Goal: Use online tool/utility: Use online tool/utility

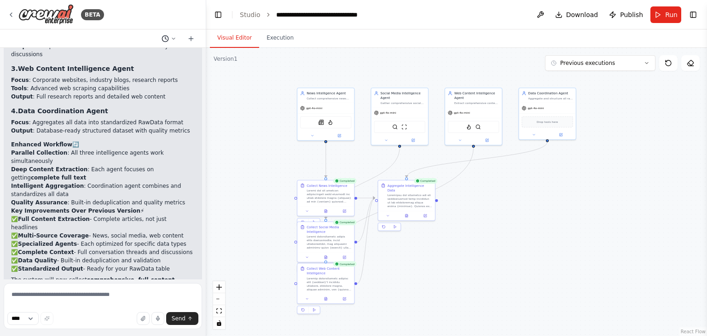
click at [169, 36] on button at bounding box center [169, 38] width 22 height 11
click at [169, 36] on div at bounding box center [103, 168] width 206 height 336
click at [317, 103] on div "gpt-4o-mini" at bounding box center [325, 107] width 57 height 10
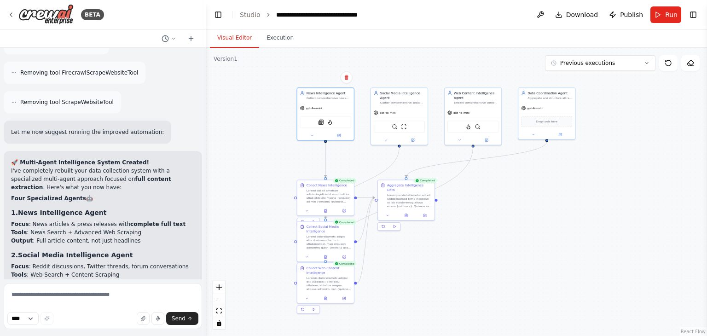
scroll to position [3025, 0]
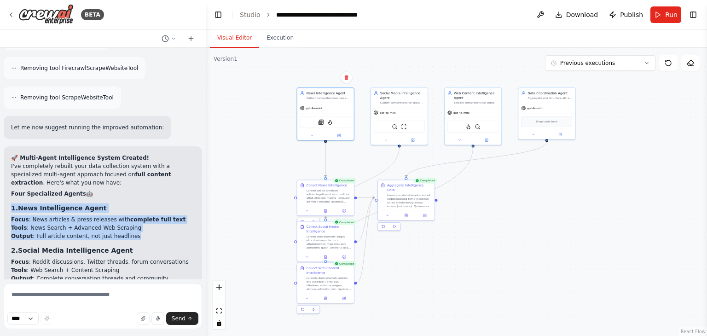
drag, startPoint x: 123, startPoint y: 132, endPoint x: 9, endPoint y: 101, distance: 118.3
copy div "1. News Intelligence Agent Focus : News articles & press releases with complete…"
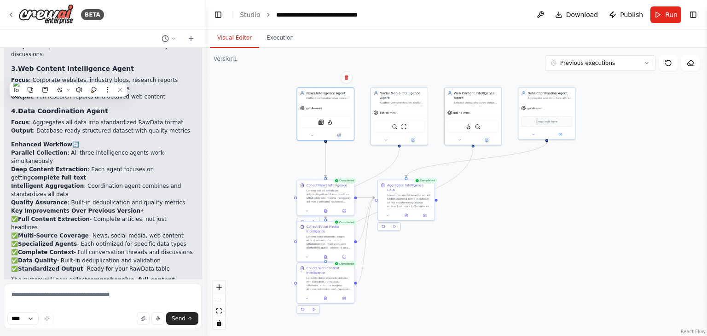
click at [507, 62] on div ".deletable-edge-delete-btn { width: 20px; height: 20px; border: 0px solid #ffff…" at bounding box center [456, 192] width 501 height 288
click at [548, 12] on button at bounding box center [540, 14] width 15 height 17
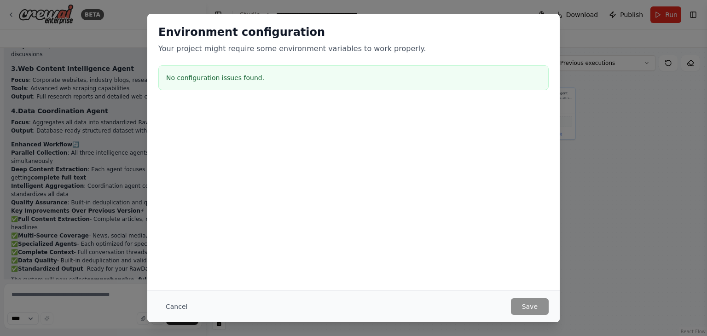
click at [577, 230] on div "Environment configuration Your project might require some environment variables…" at bounding box center [353, 168] width 707 height 336
click at [141, 32] on div "Environment configuration Your project might require some environment variables…" at bounding box center [353, 168] width 707 height 336
click at [377, 87] on div "No configuration issues found." at bounding box center [353, 77] width 390 height 25
drag, startPoint x: 377, startPoint y: 87, endPoint x: 373, endPoint y: 111, distance: 24.4
click at [373, 111] on div "Environment configuration Your project might require some environment variables…" at bounding box center [353, 105] width 412 height 183
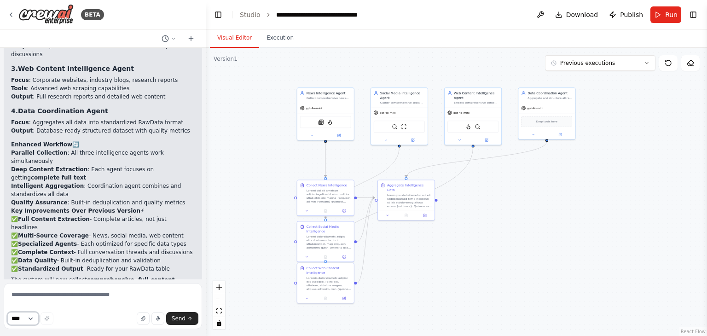
click at [35, 318] on select "****" at bounding box center [22, 318] width 31 height 13
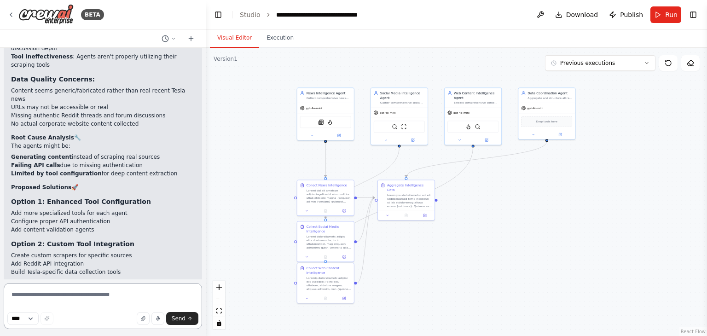
scroll to position [3701, 0]
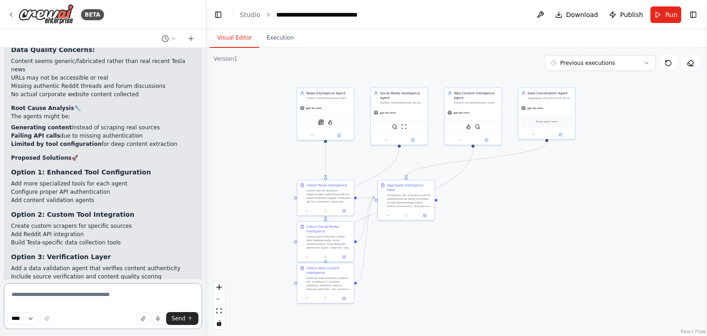
click at [98, 305] on textarea at bounding box center [103, 306] width 198 height 46
type textarea "**********"
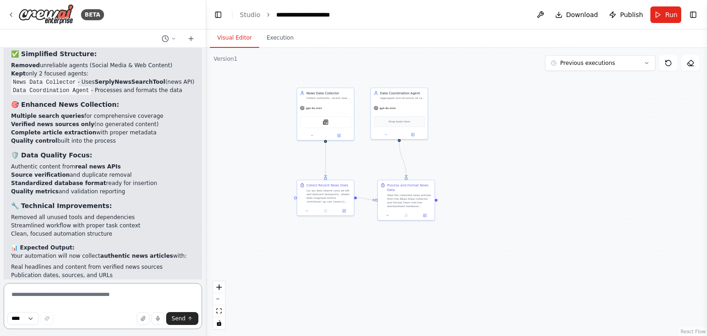
scroll to position [4946, 0]
click at [655, 14] on button "Run" at bounding box center [665, 14] width 31 height 17
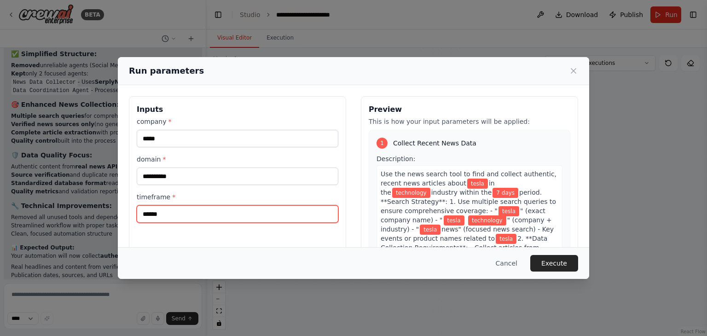
drag, startPoint x: 140, startPoint y: 215, endPoint x: 147, endPoint y: 215, distance: 6.9
click at [147, 215] on input "******" at bounding box center [238, 213] width 202 height 17
type input "*******"
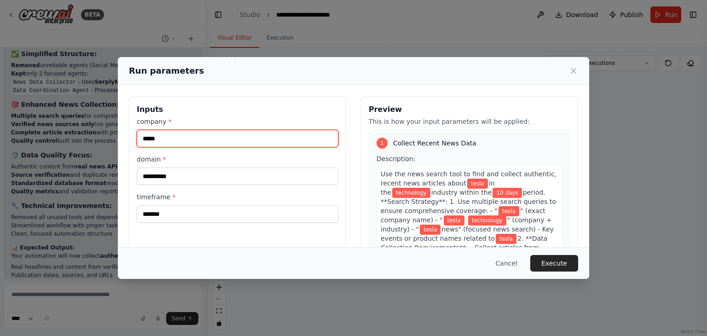
drag, startPoint x: 159, startPoint y: 139, endPoint x: 141, endPoint y: 136, distance: 18.1
click at [141, 136] on input "*****" at bounding box center [238, 138] width 202 height 17
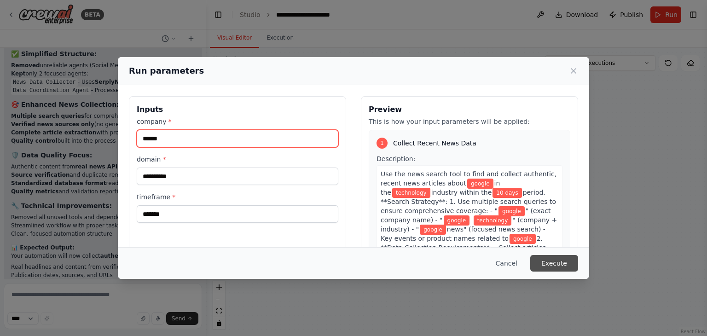
type input "******"
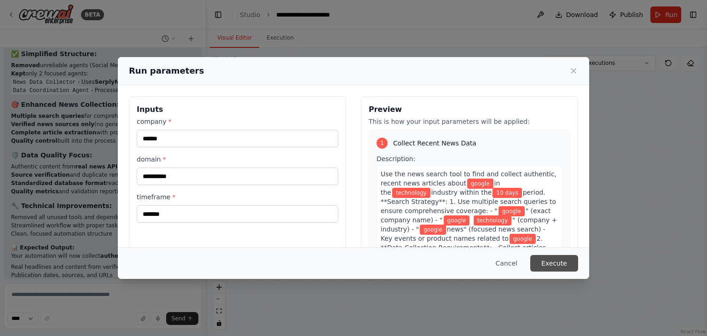
click at [547, 266] on button "Execute" at bounding box center [554, 263] width 48 height 17
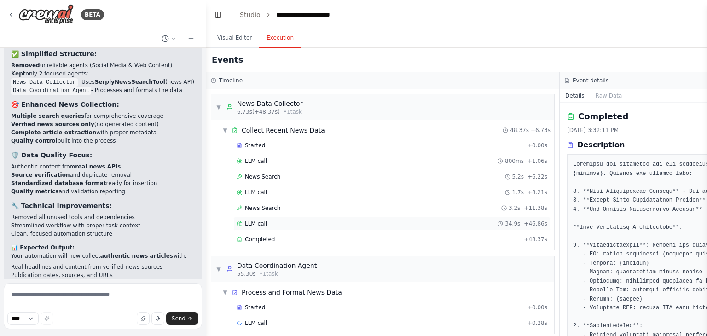
scroll to position [6, 0]
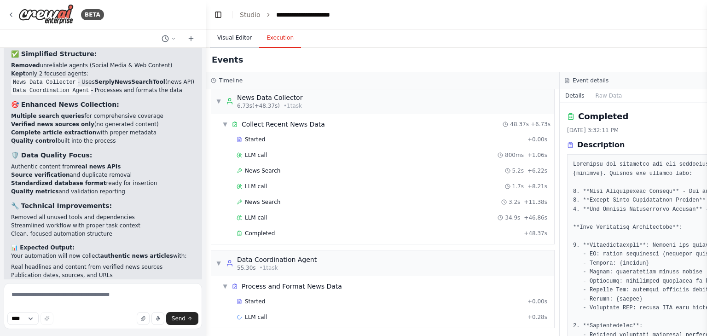
click at [235, 37] on button "Visual Editor" at bounding box center [234, 38] width 49 height 19
click at [268, 40] on button "Execution" at bounding box center [280, 38] width 42 height 19
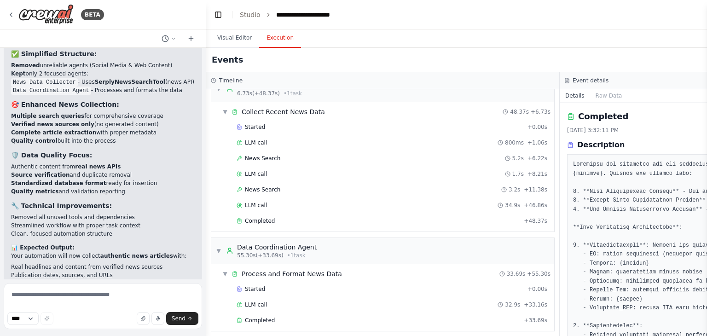
scroll to position [22, 0]
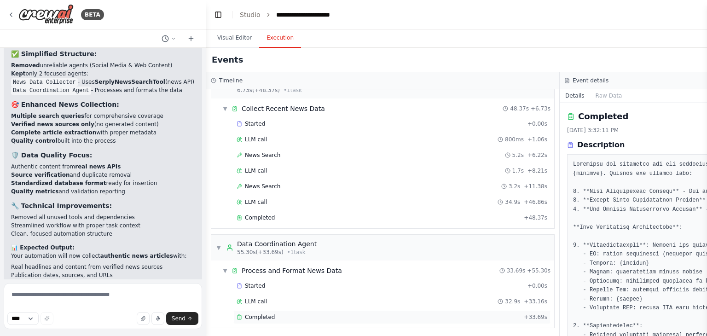
click at [376, 320] on div "Completed + 33.69s" at bounding box center [391, 317] width 317 height 14
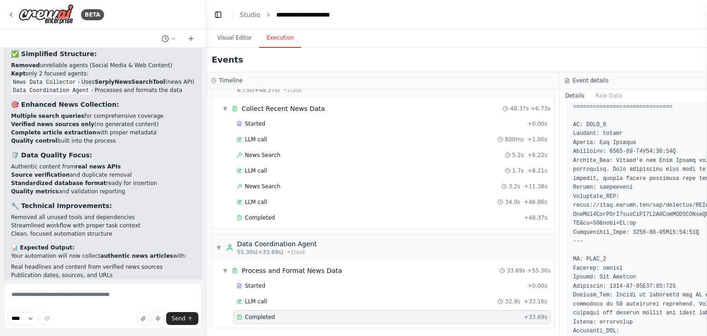
scroll to position [460, 0]
drag, startPoint x: 574, startPoint y: 206, endPoint x: 655, endPoint y: 197, distance: 81.1
click at [559, 81] on div "Timeline ▼ News Data Collector 6.73s (+48.37s) • 1 task ▼ Collect Recent News D…" at bounding box center [559, 204] width 707 height 264
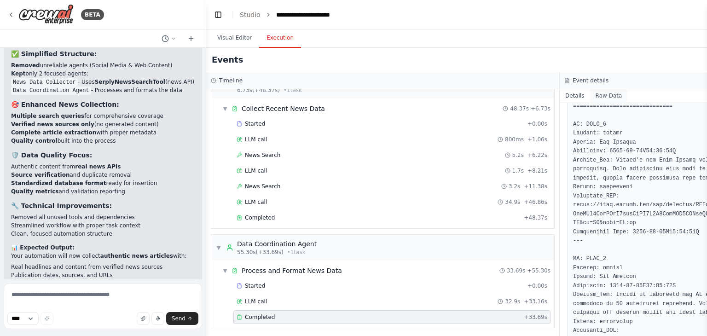
click at [603, 92] on button "Raw Data" at bounding box center [609, 95] width 38 height 13
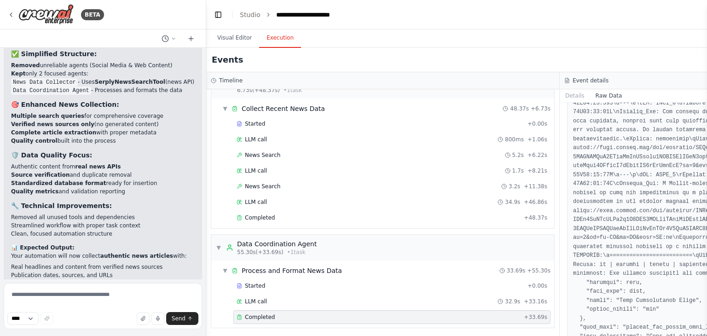
scroll to position [602, 0]
click at [570, 93] on button "Details" at bounding box center [575, 95] width 30 height 13
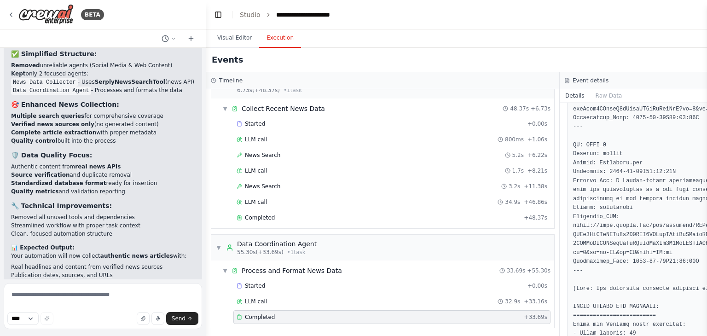
scroll to position [969, 0]
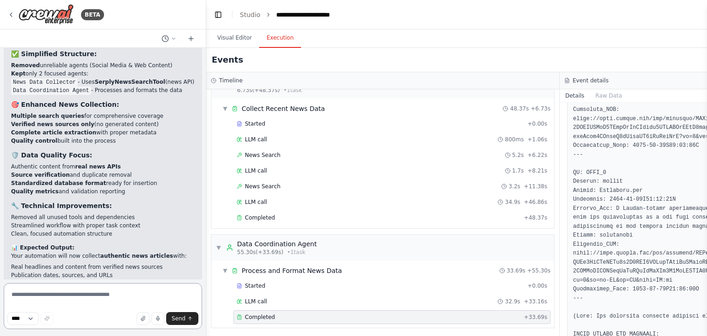
click at [87, 300] on textarea at bounding box center [103, 306] width 198 height 46
paste textarea "**********"
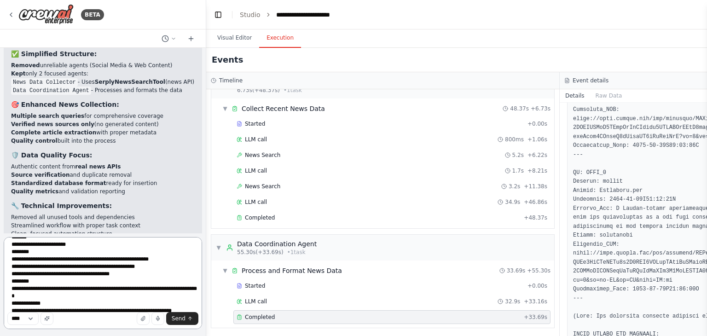
scroll to position [26, 0]
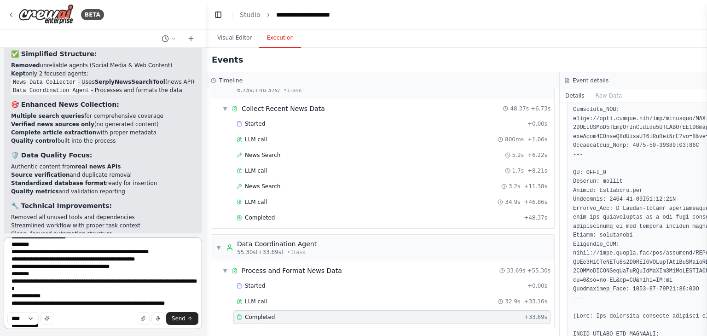
type textarea "**********"
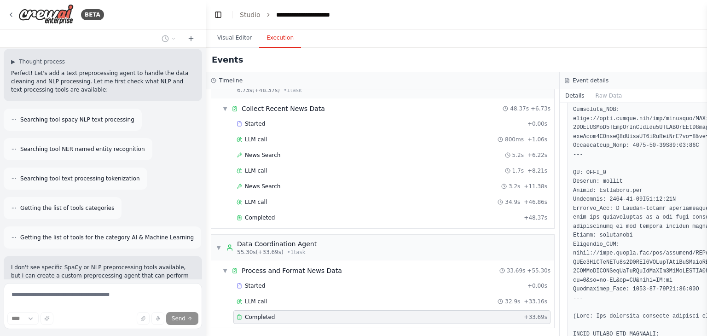
scroll to position [5360, 0]
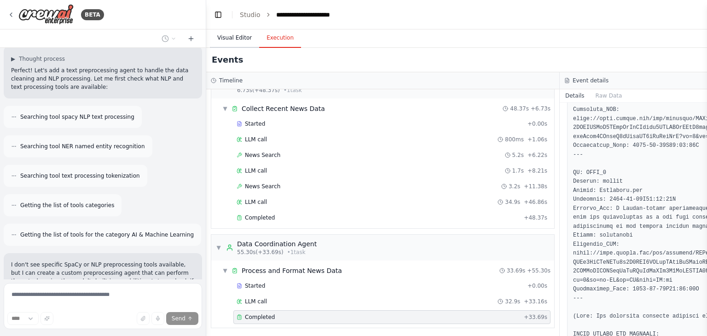
click at [234, 35] on button "Visual Editor" at bounding box center [234, 38] width 49 height 19
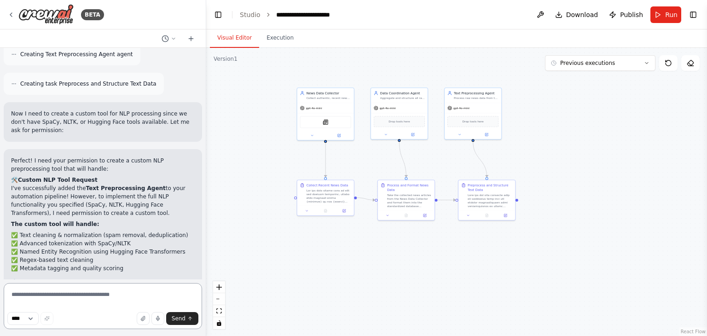
scroll to position [5756, 0]
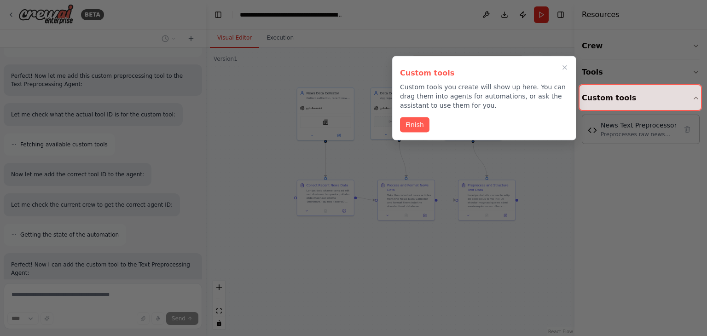
scroll to position [7417, 0]
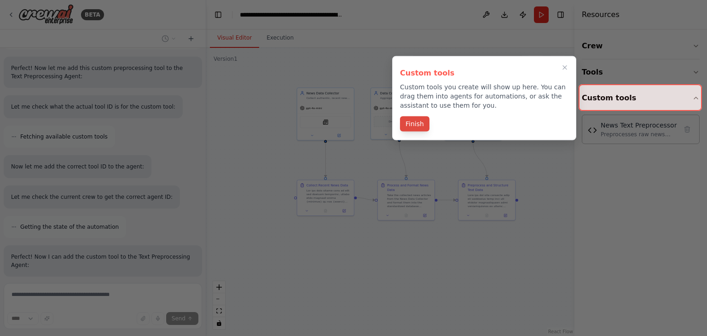
click at [415, 128] on button "Finish" at bounding box center [414, 123] width 29 height 15
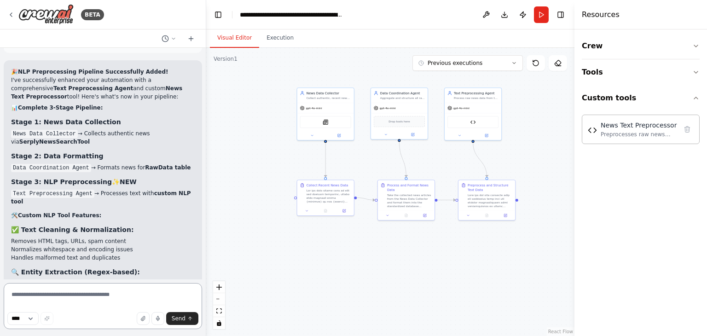
scroll to position [7814, 0]
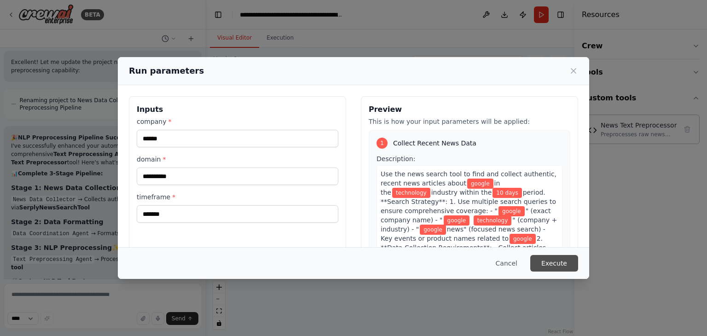
click at [544, 261] on button "Execute" at bounding box center [554, 263] width 48 height 17
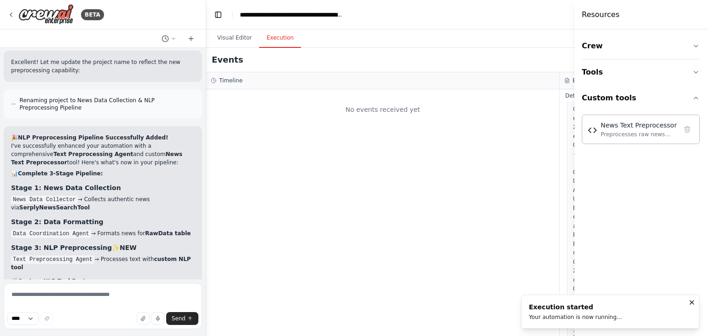
scroll to position [0, 0]
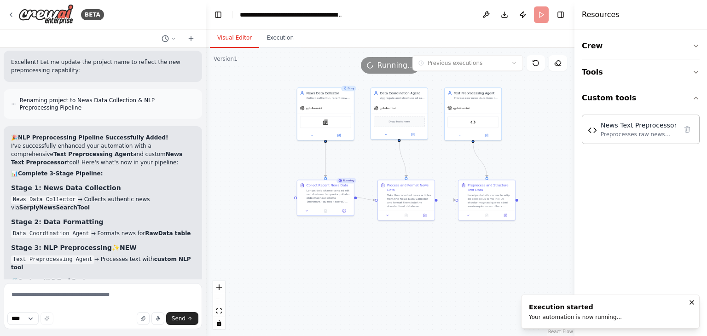
click at [222, 41] on button "Visual Editor" at bounding box center [234, 38] width 49 height 19
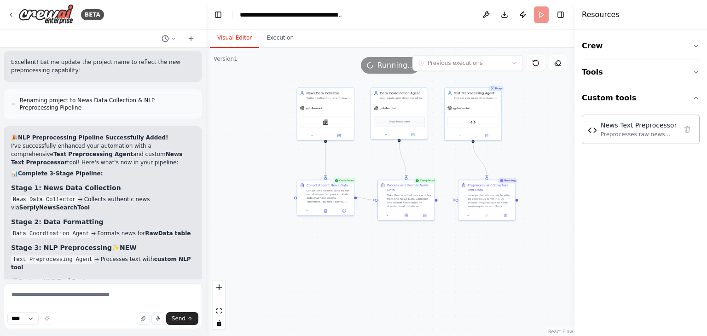
click at [272, 39] on button "Execution" at bounding box center [280, 38] width 42 height 19
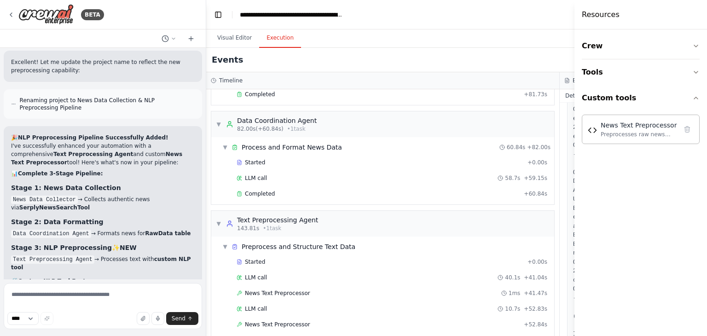
scroll to position [167, 0]
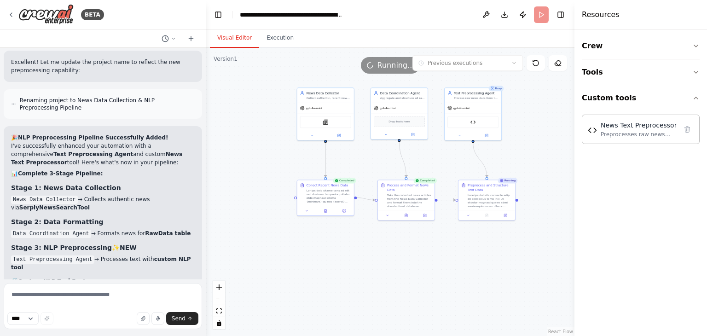
click at [216, 34] on button "Visual Editor" at bounding box center [234, 38] width 49 height 19
click at [690, 46] on button "Crew" at bounding box center [641, 46] width 118 height 26
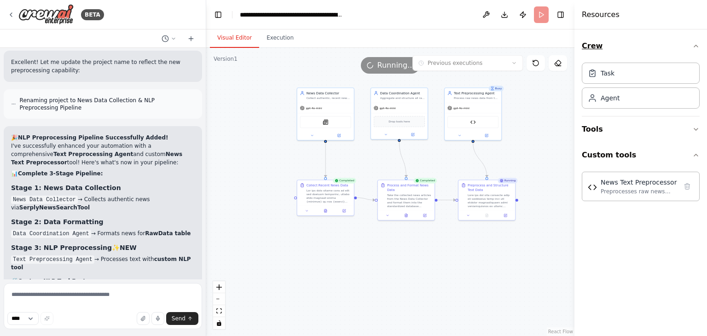
click at [690, 43] on button "Crew" at bounding box center [641, 46] width 118 height 26
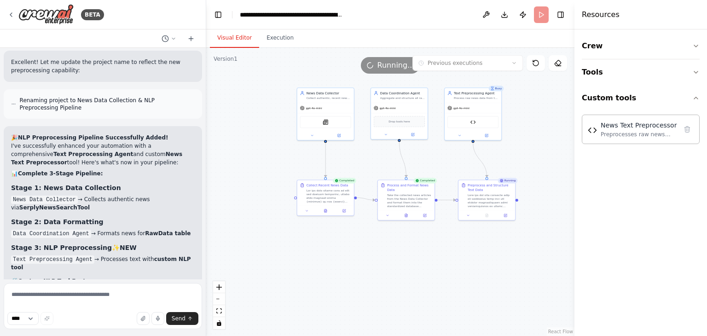
click at [226, 99] on div ".deletable-edge-delete-btn { width: 20px; height: 20px; border: 0px solid #ffff…" at bounding box center [390, 192] width 368 height 288
click at [280, 45] on button "Execution" at bounding box center [280, 38] width 42 height 19
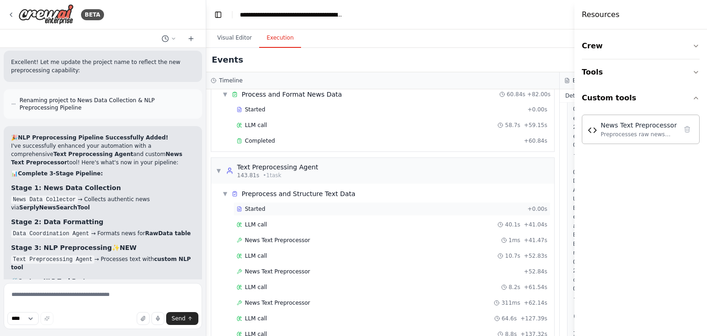
scroll to position [197, 0]
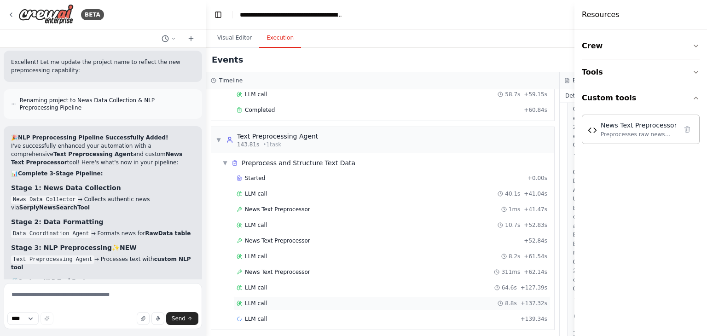
click at [264, 302] on span "LLM call" at bounding box center [256, 303] width 22 height 7
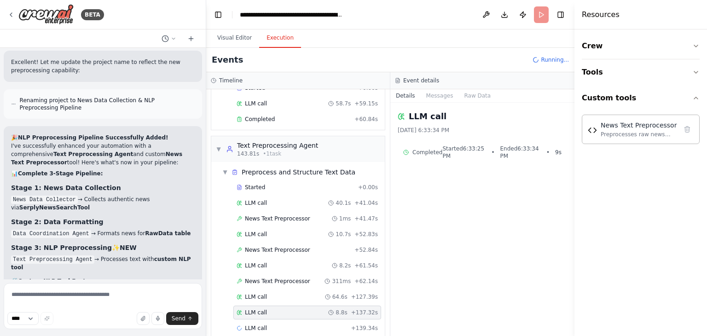
scroll to position [207, 0]
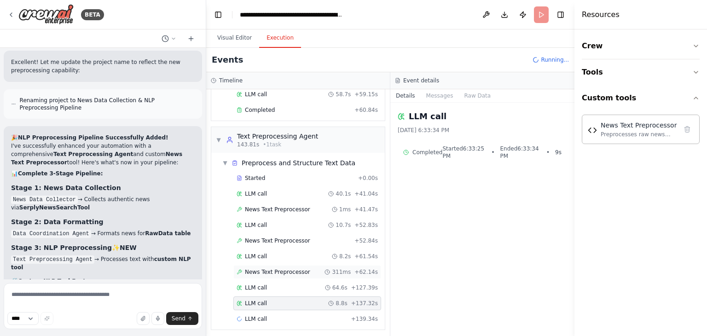
click at [294, 268] on span "News Text Preprocessor" at bounding box center [277, 271] width 65 height 7
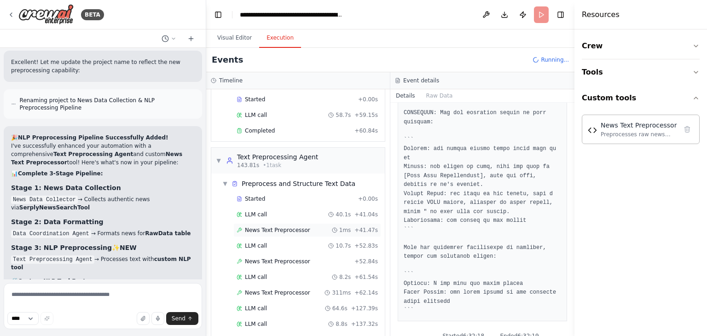
scroll to position [238, 0]
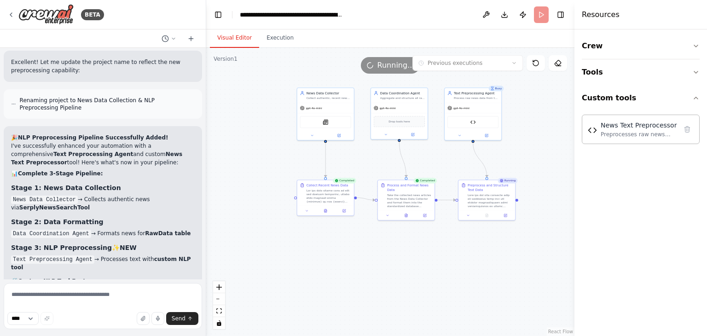
click at [239, 41] on button "Visual Editor" at bounding box center [234, 38] width 49 height 19
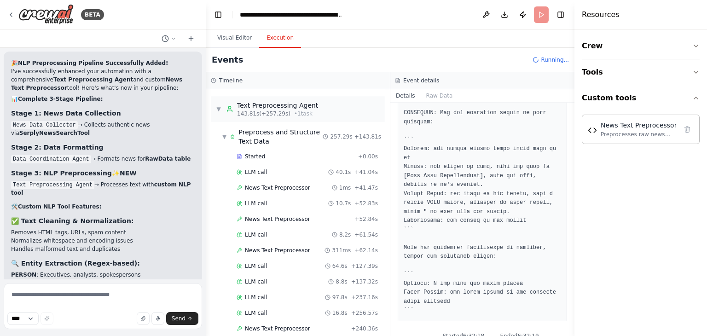
click at [280, 32] on button "Execution" at bounding box center [280, 38] width 42 height 19
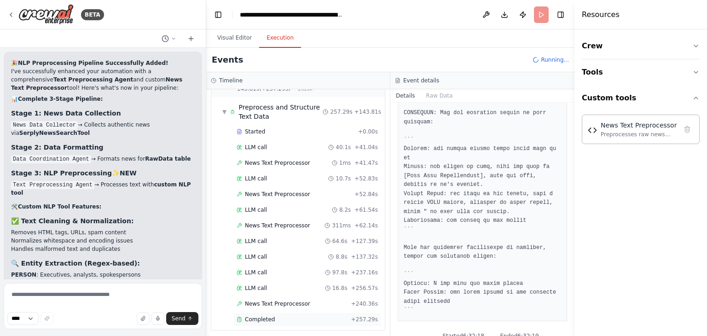
click at [270, 316] on span "Completed" at bounding box center [260, 319] width 30 height 7
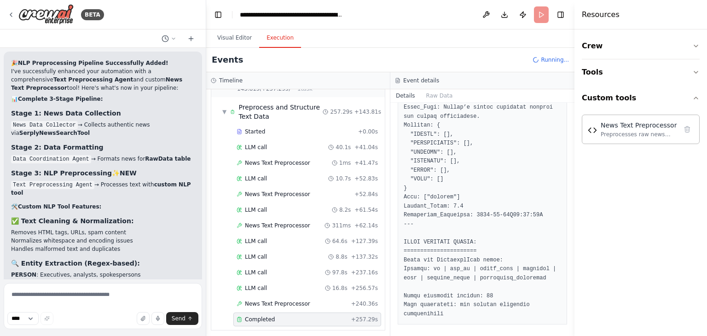
scroll to position [1351, 0]
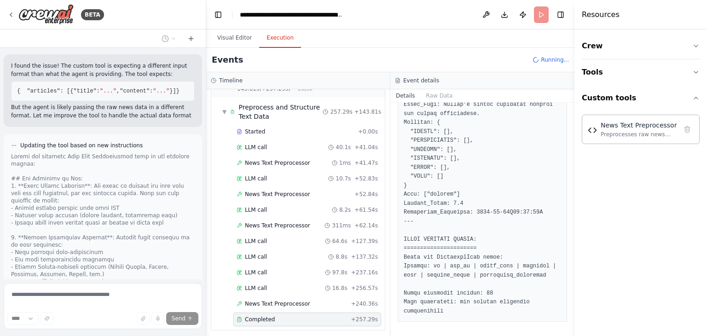
scroll to position [8456, 0]
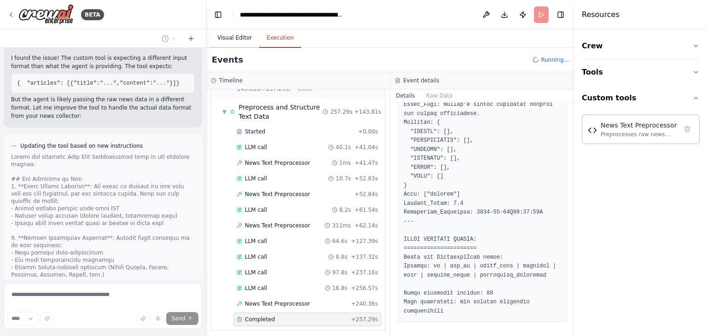
click at [231, 39] on button "Visual Editor" at bounding box center [234, 38] width 49 height 19
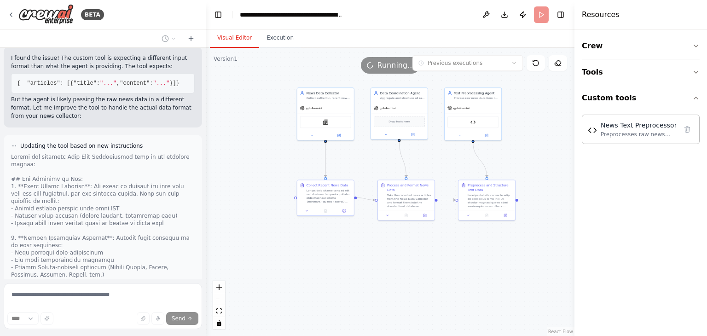
click at [138, 153] on div at bounding box center [103, 322] width 184 height 339
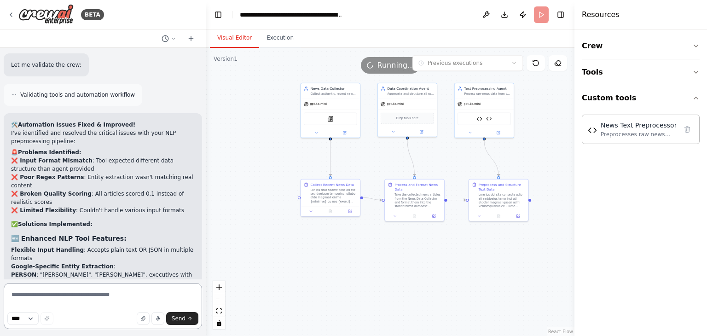
scroll to position [9910, 0]
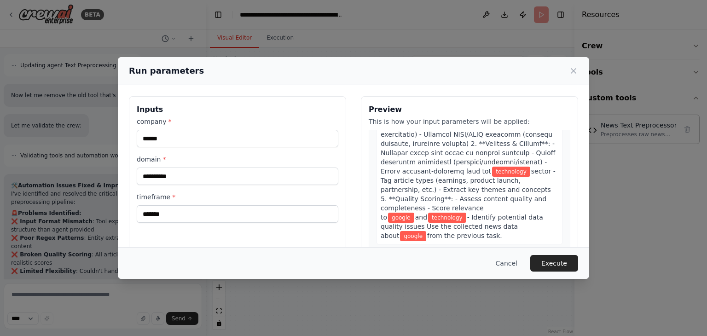
scroll to position [1189, 0]
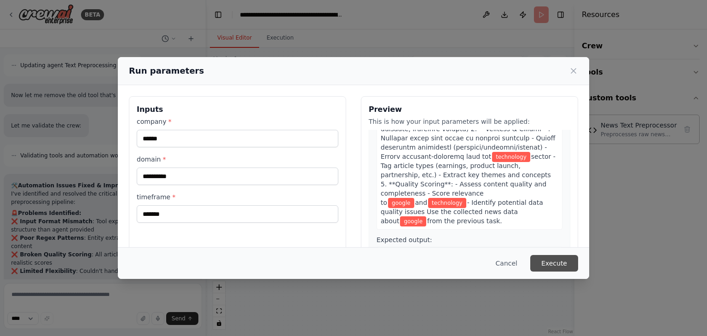
click at [559, 258] on button "Execute" at bounding box center [554, 263] width 48 height 17
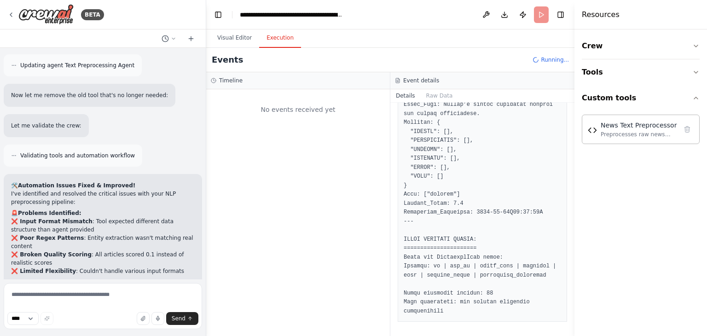
scroll to position [9910, 0]
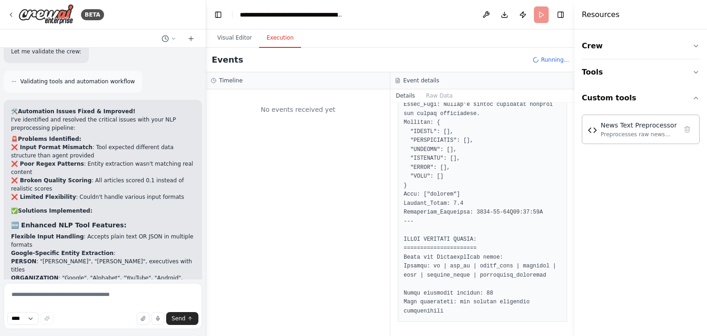
drag, startPoint x: 559, startPoint y: 258, endPoint x: 341, endPoint y: 98, distance: 270.3
click at [341, 98] on div "No events received yet" at bounding box center [298, 109] width 174 height 31
click at [239, 36] on button "Visual Editor" at bounding box center [234, 38] width 49 height 19
click at [263, 41] on button "Execution" at bounding box center [280, 38] width 42 height 19
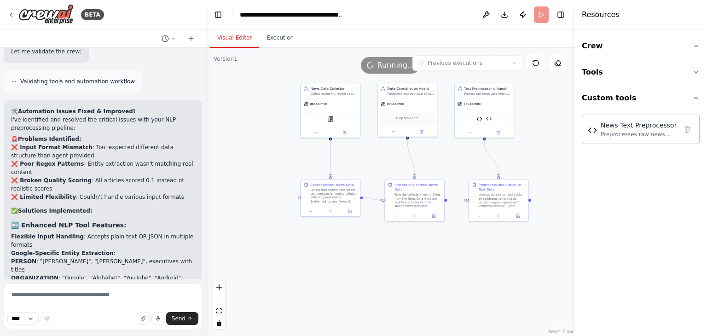
click at [223, 35] on button "Visual Editor" at bounding box center [234, 38] width 49 height 19
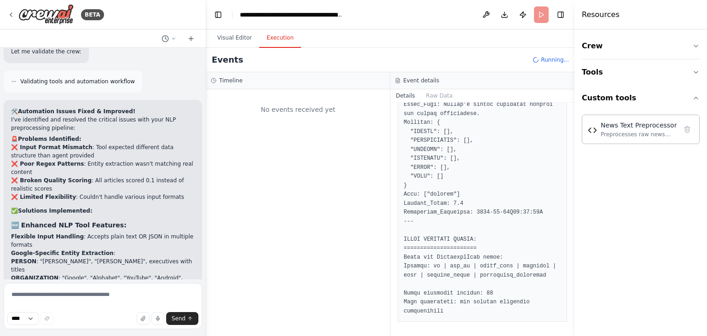
click at [282, 38] on button "Execution" at bounding box center [280, 38] width 42 height 19
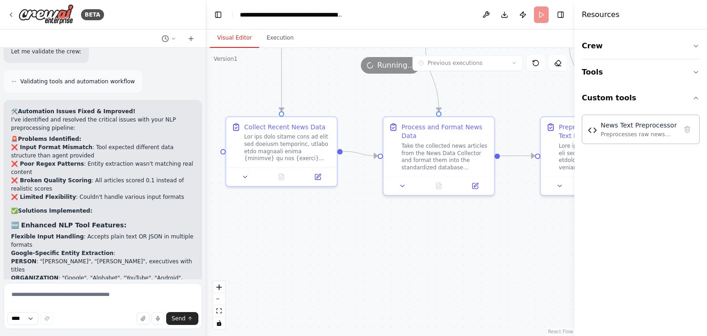
click at [247, 40] on button "Visual Editor" at bounding box center [234, 38] width 49 height 19
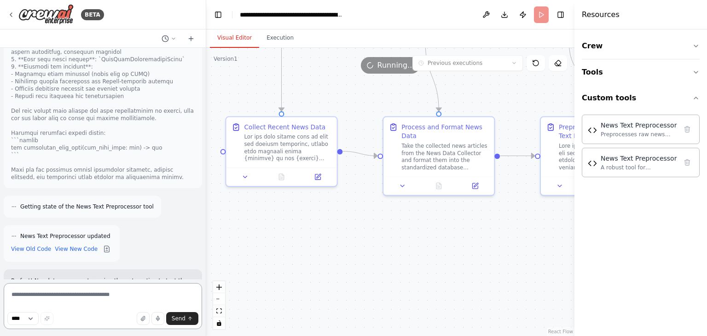
scroll to position [10613, 0]
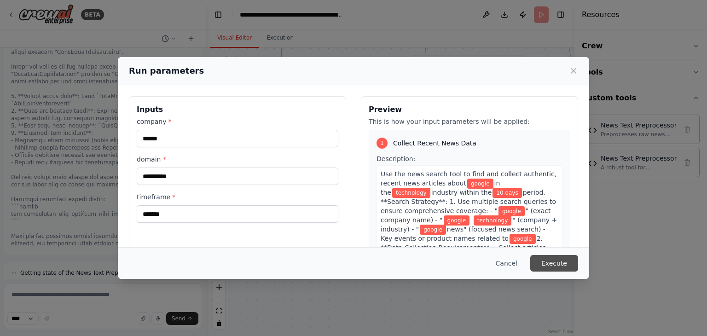
click at [556, 264] on button "Execute" at bounding box center [554, 263] width 48 height 17
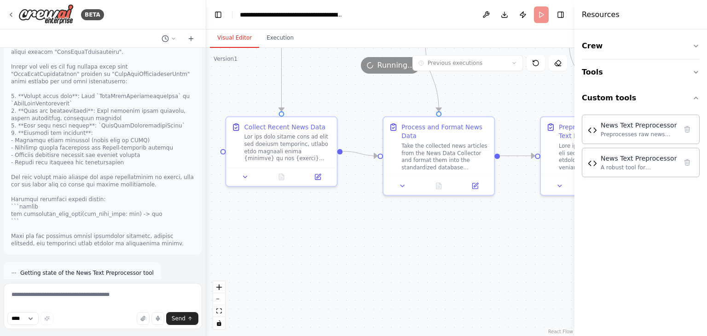
click at [243, 46] on button "Visual Editor" at bounding box center [234, 38] width 49 height 19
